Goal: Book appointment/travel/reservation

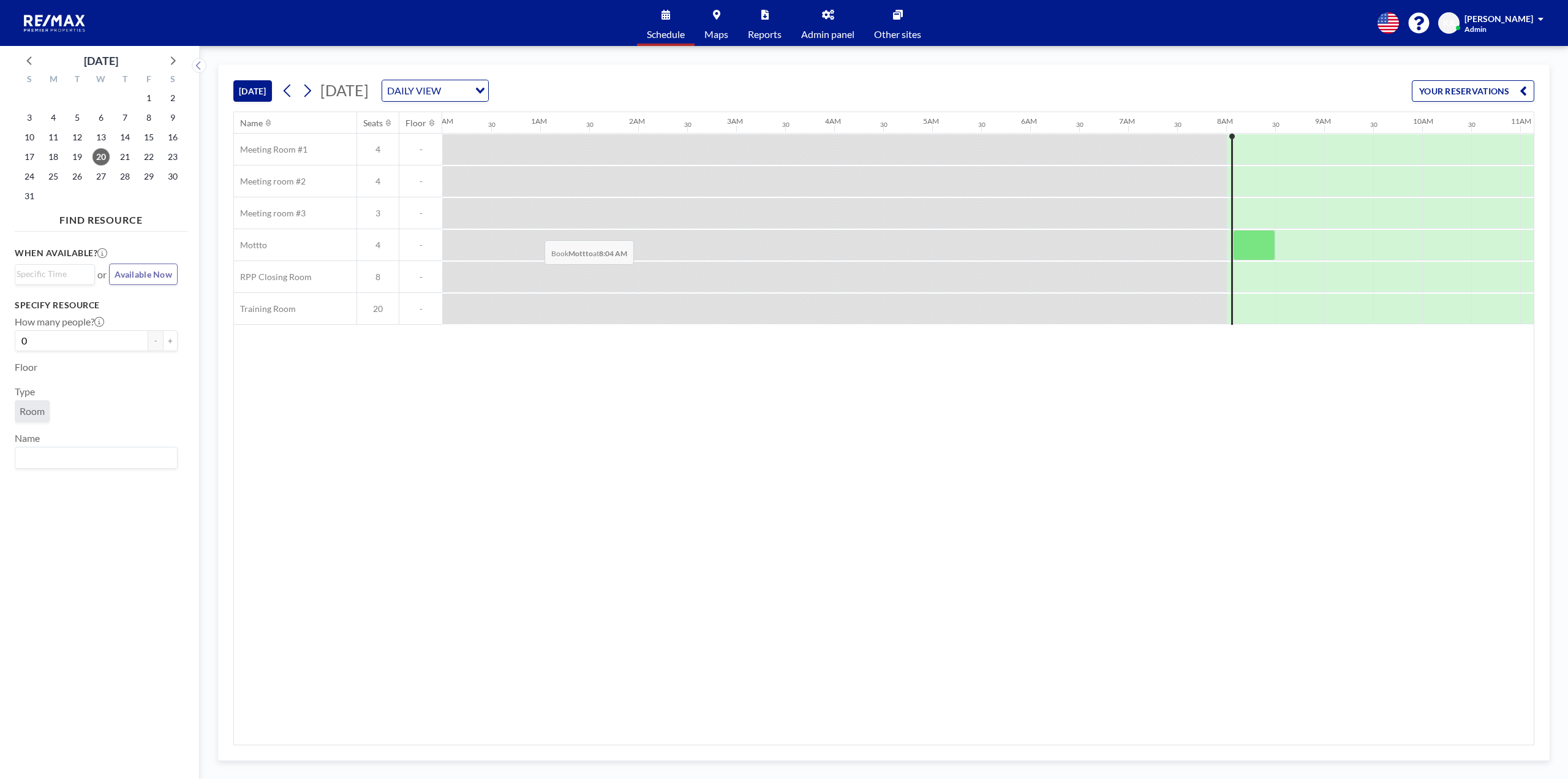
scroll to position [0, 735]
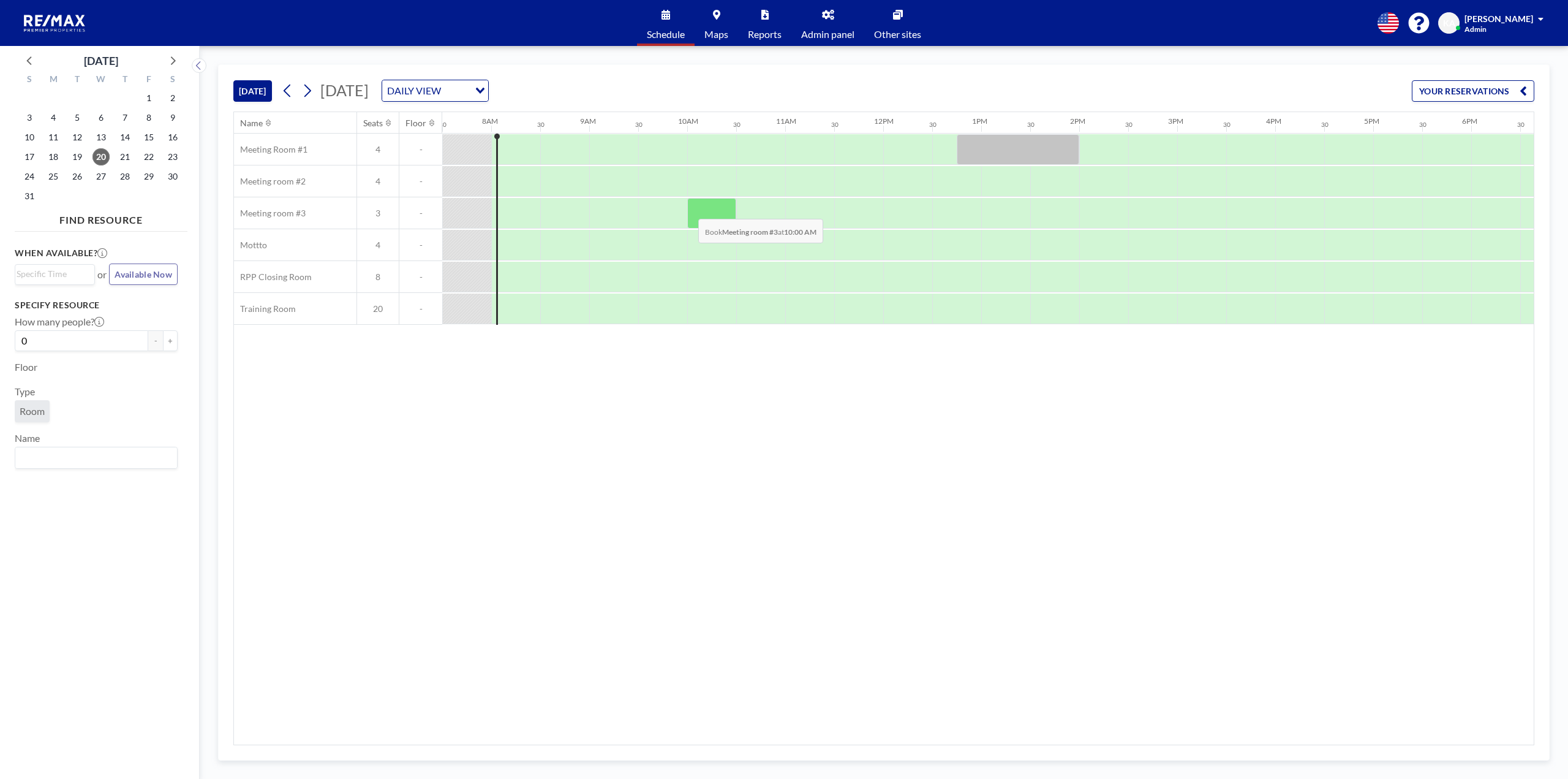
click at [688, 210] on div at bounding box center [712, 213] width 49 height 31
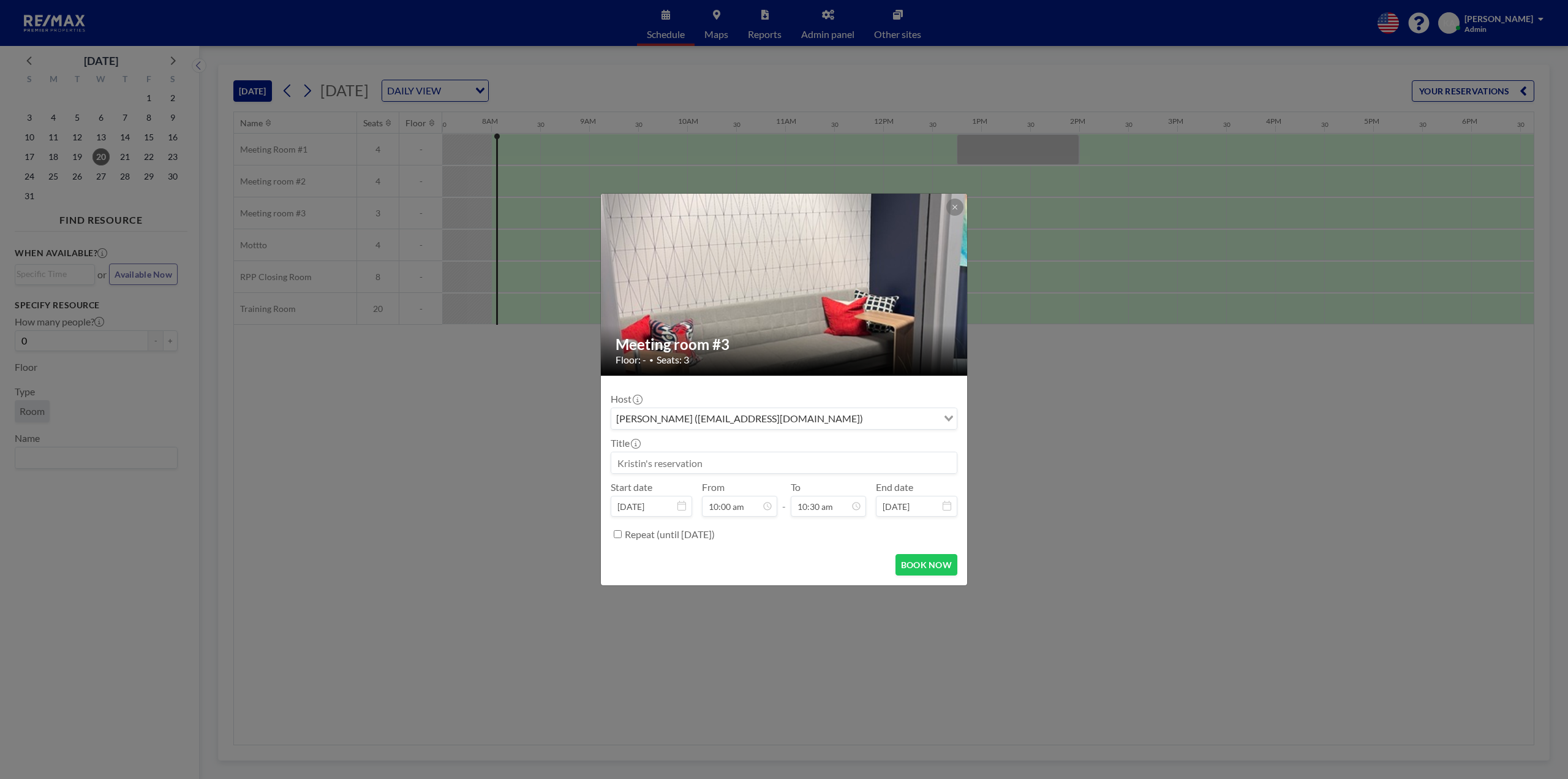
click at [715, 468] on input at bounding box center [784, 462] width 345 height 21
click at [955, 202] on button at bounding box center [955, 207] width 17 height 17
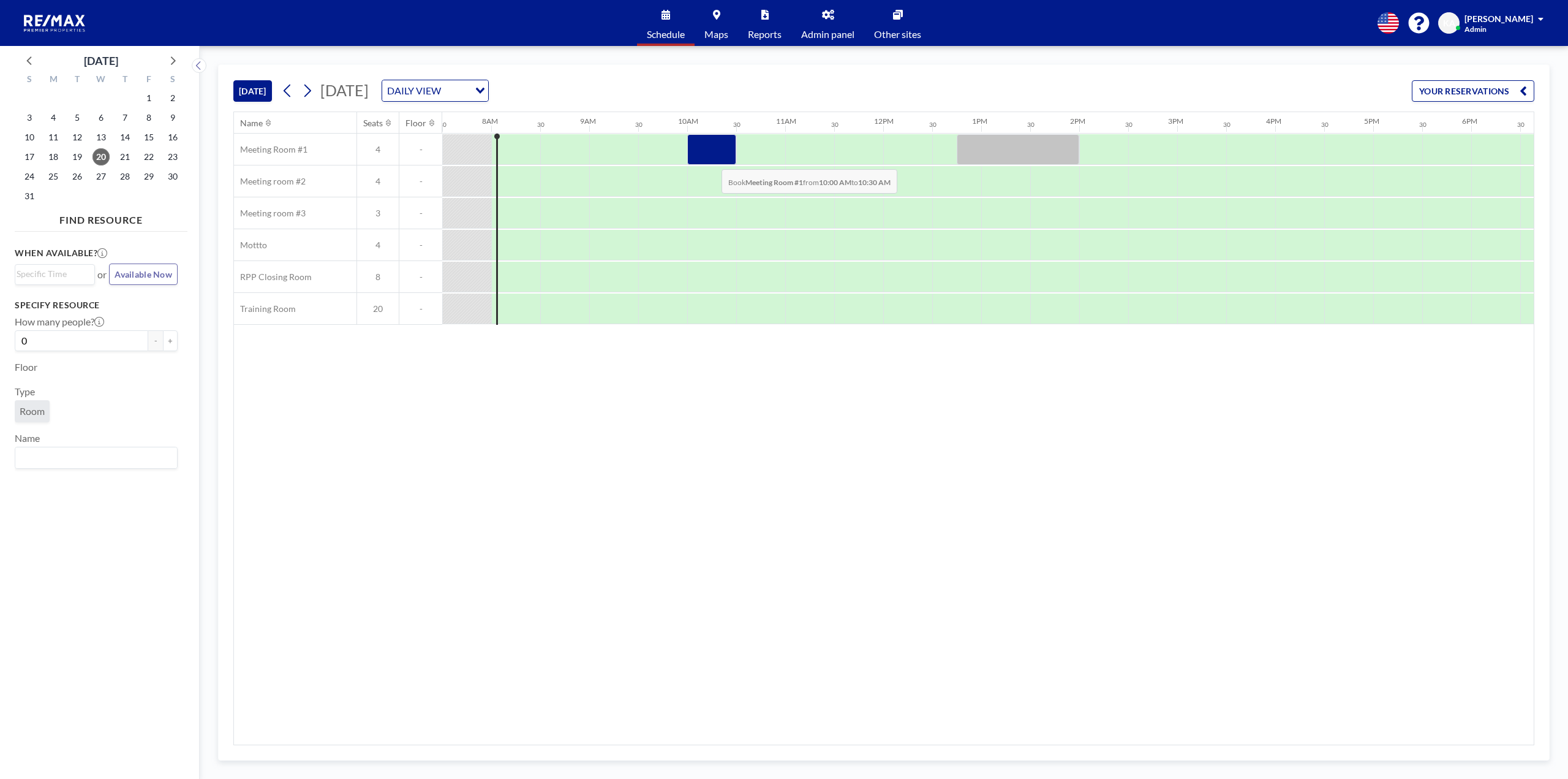
click at [712, 160] on div at bounding box center [712, 150] width 49 height 31
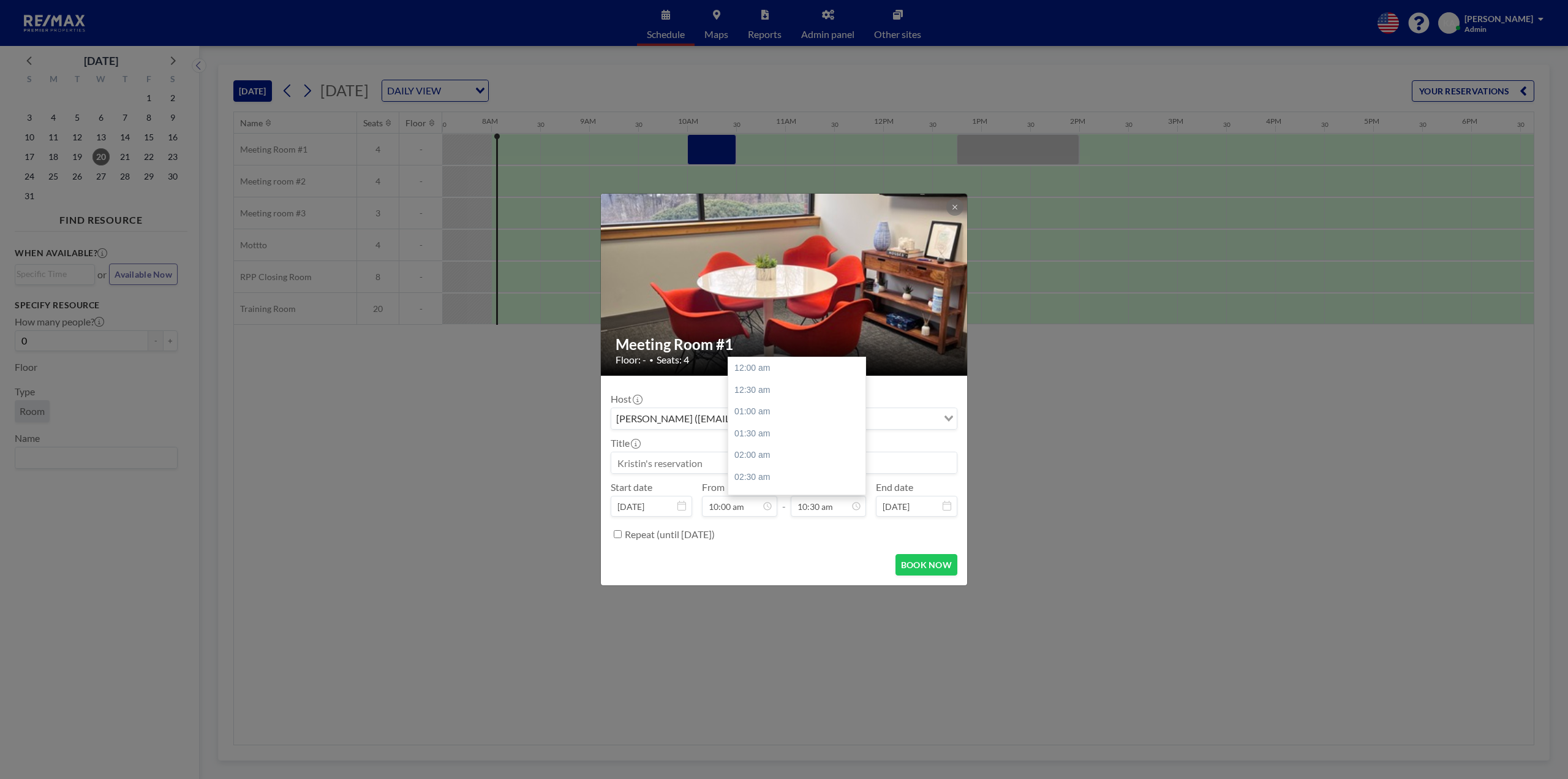
scroll to position [458, 0]
click at [683, 461] on input at bounding box center [784, 462] width 345 height 21
click at [777, 392] on div "11:00 am" at bounding box center [800, 390] width 143 height 22
type input "Blink Training"
type input "11:00 am"
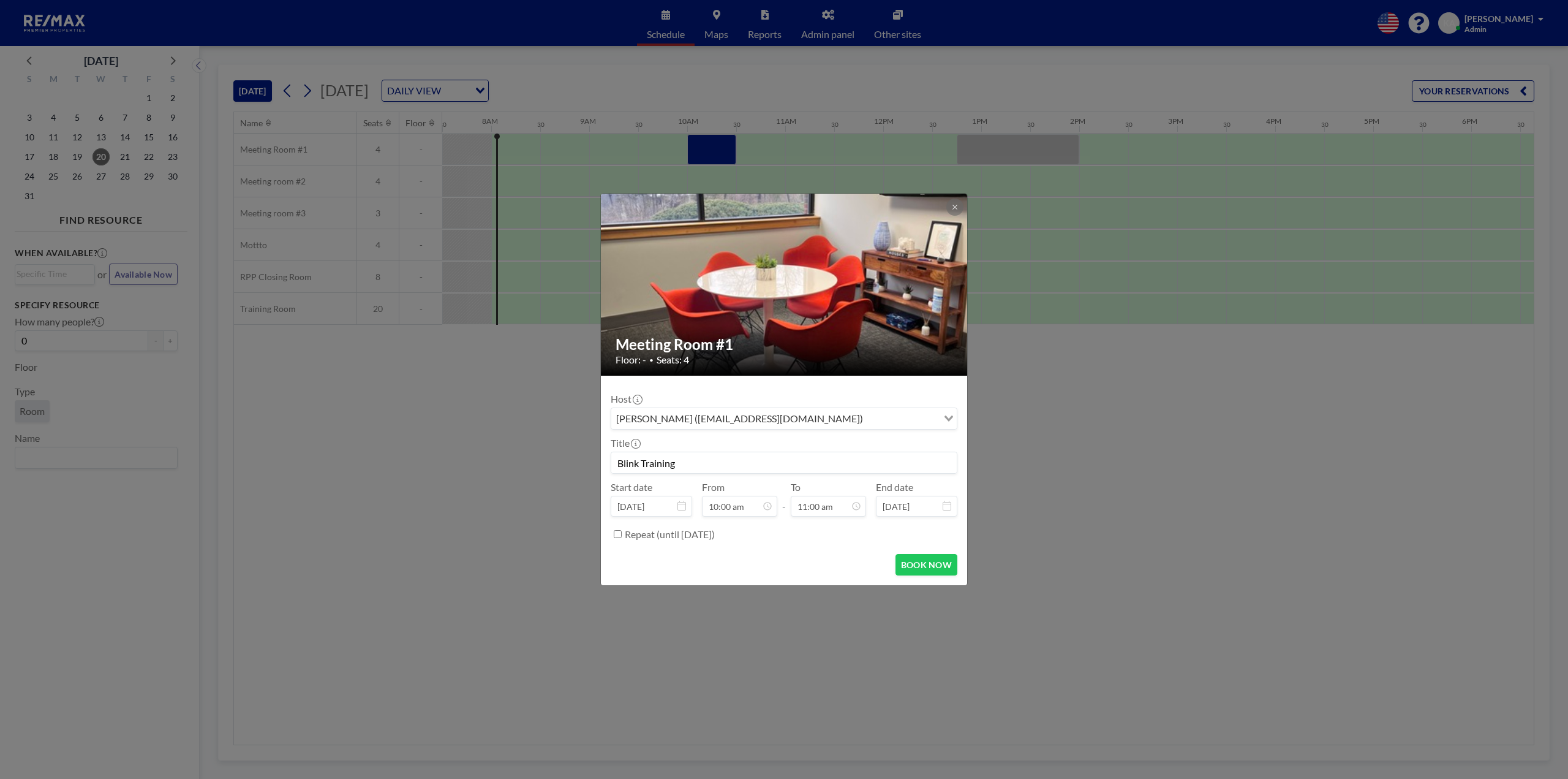
click at [853, 559] on div "BOOK NOW" at bounding box center [784, 564] width 347 height 21
click at [905, 559] on button "BOOK NOW" at bounding box center [926, 564] width 62 height 21
